Goal: Transaction & Acquisition: Subscribe to service/newsletter

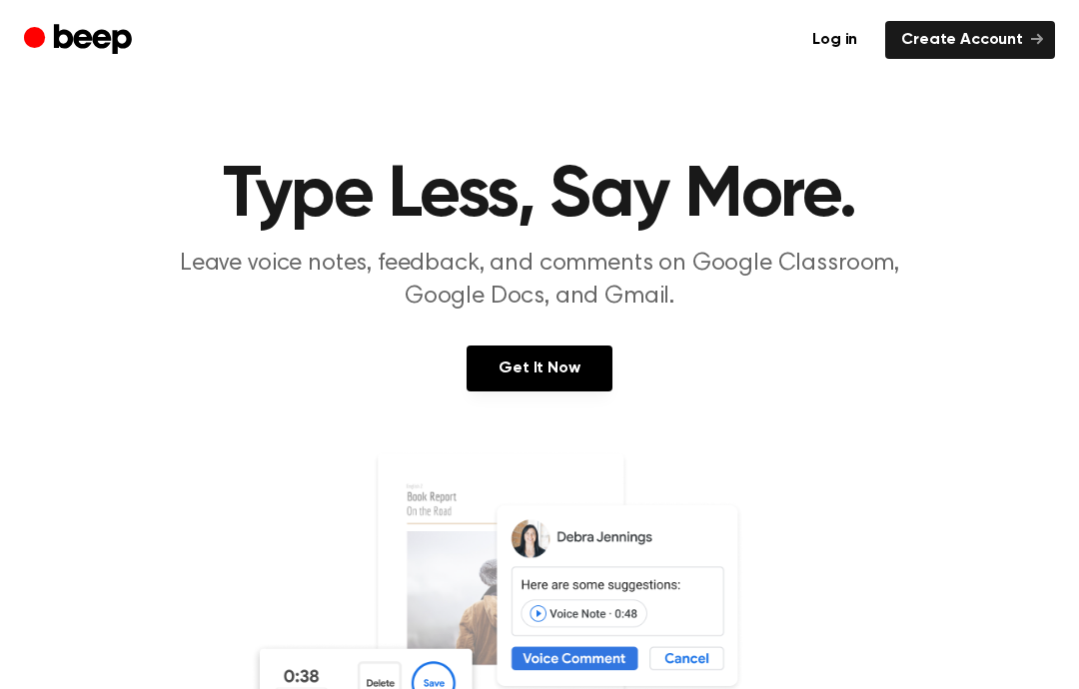
click at [853, 33] on link "Log in" at bounding box center [834, 40] width 77 height 38
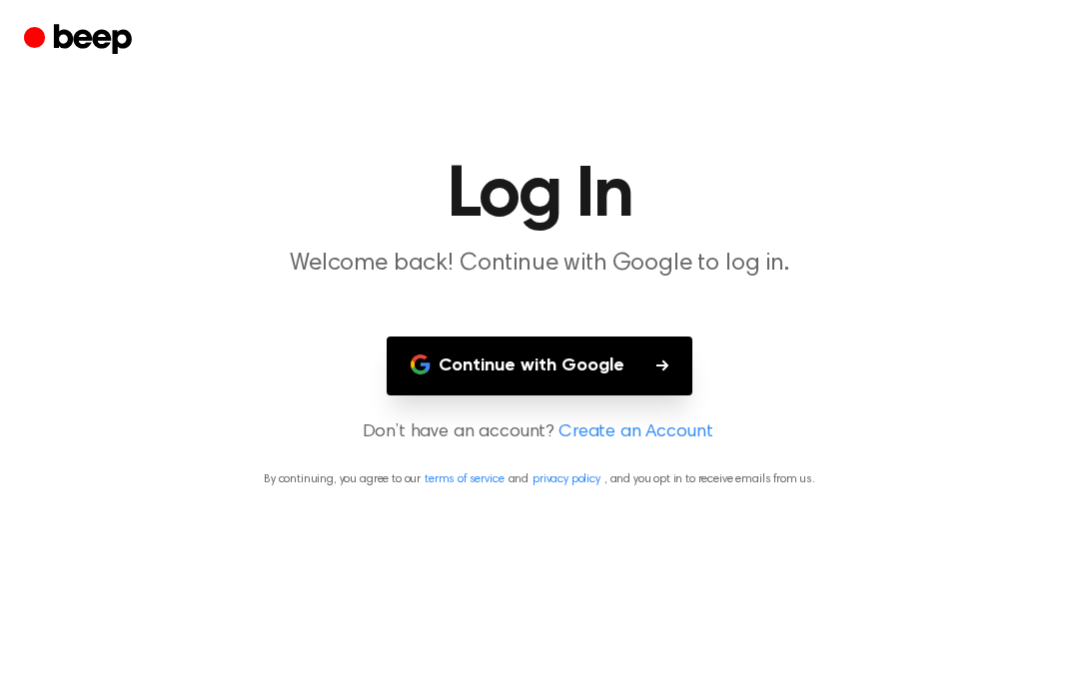
click at [532, 352] on button "Continue with Google" at bounding box center [540, 366] width 306 height 59
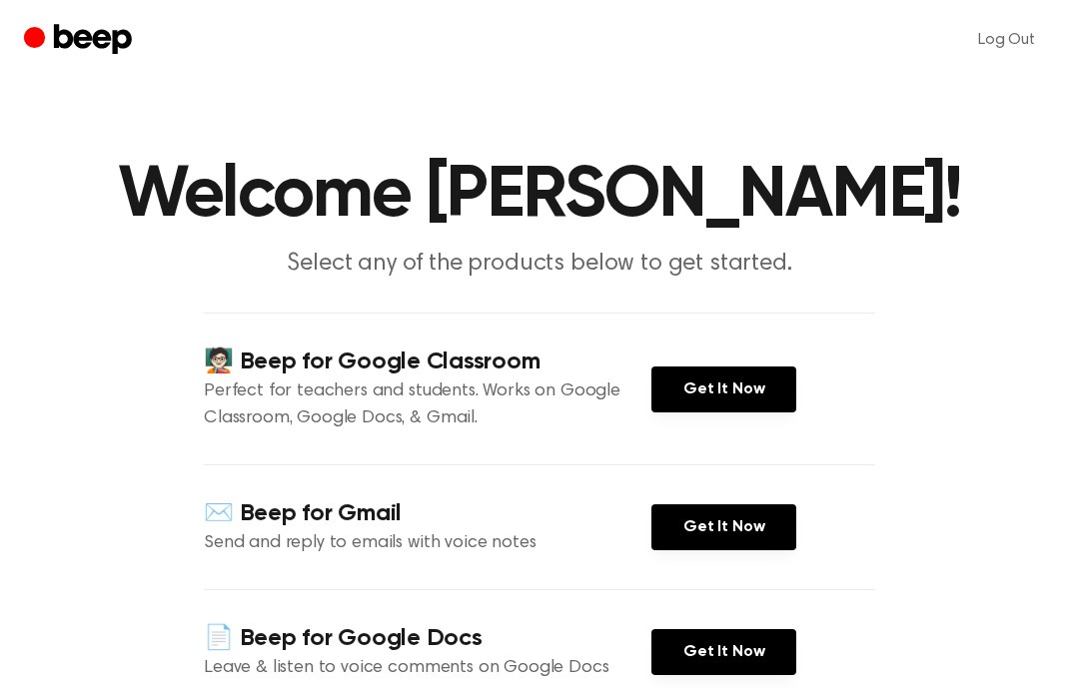
click at [746, 398] on link "Get It Now" at bounding box center [723, 390] width 145 height 46
click at [724, 396] on link "Get It Now" at bounding box center [723, 390] width 145 height 46
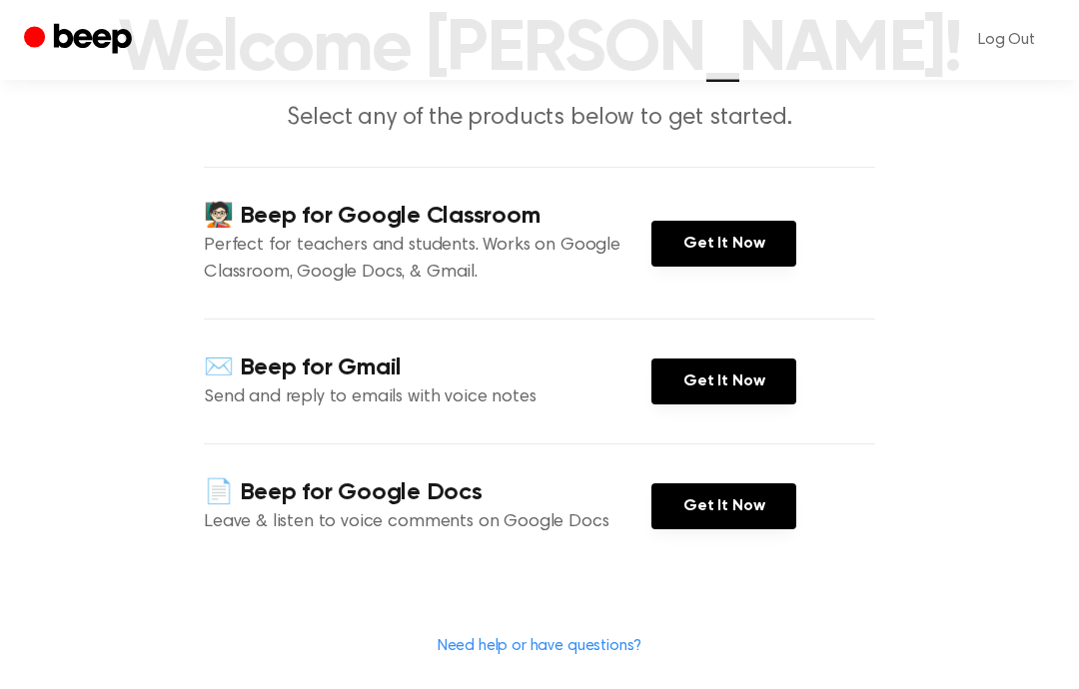
scroll to position [152, 0]
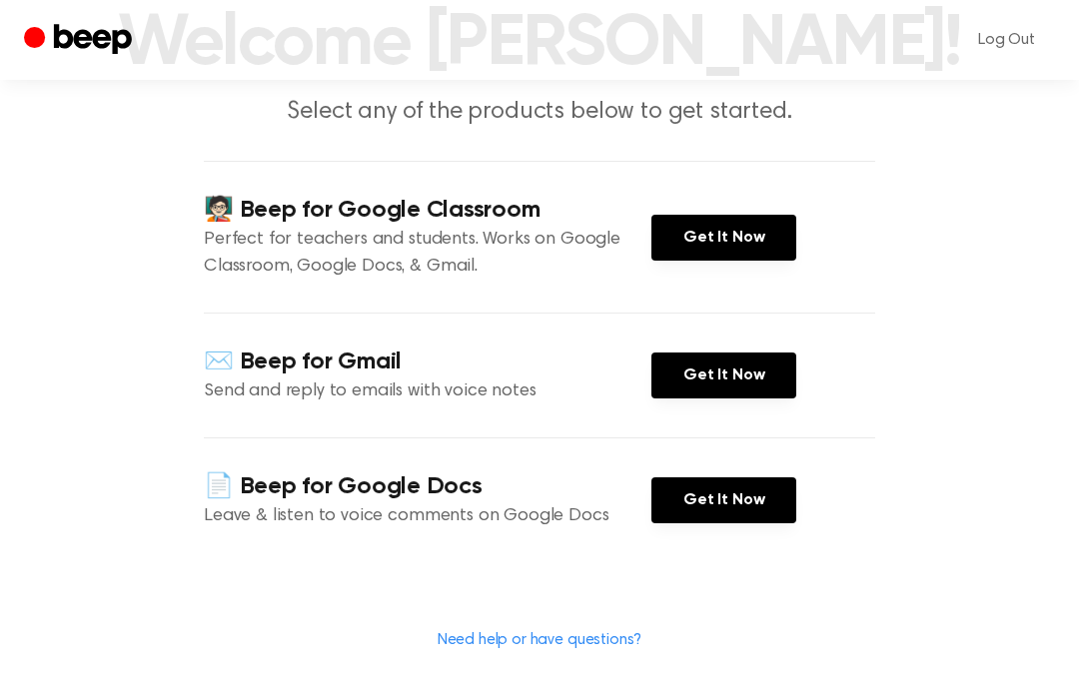
click at [601, 644] on link "Need help or have questions?" at bounding box center [540, 640] width 205 height 16
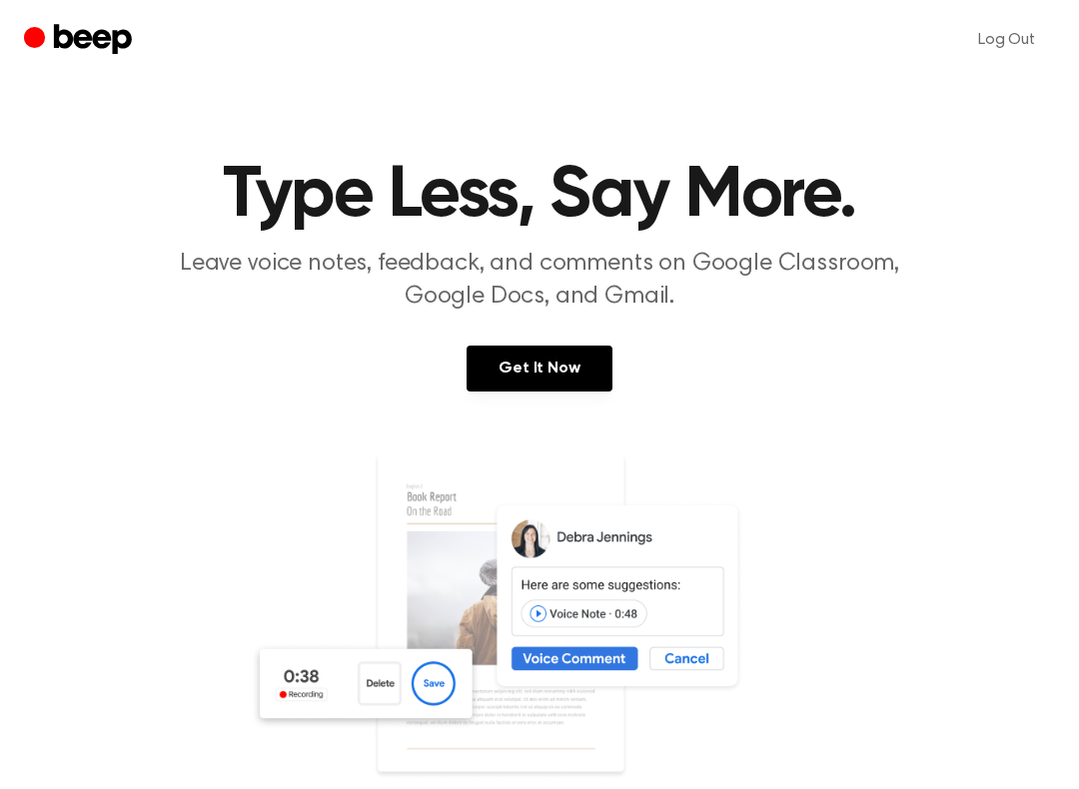
click at [561, 364] on link "Get It Now" at bounding box center [539, 369] width 145 height 46
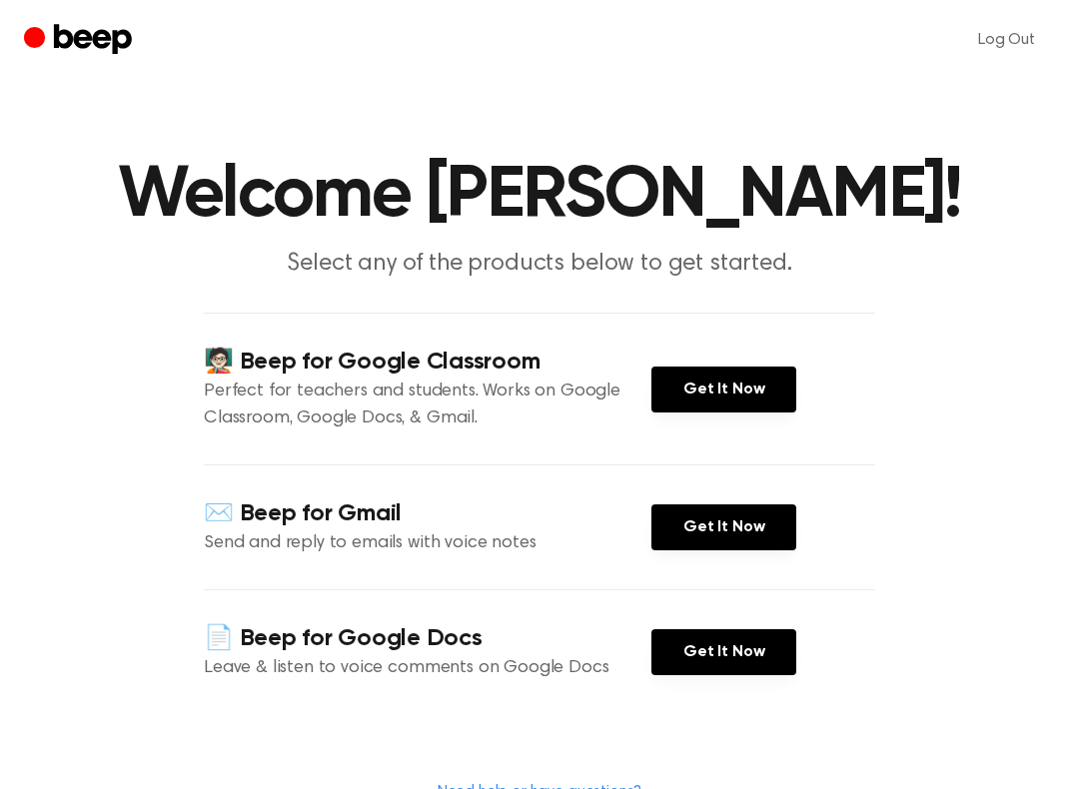
click at [725, 380] on link "Get It Now" at bounding box center [723, 390] width 145 height 46
